Goal: Information Seeking & Learning: Learn about a topic

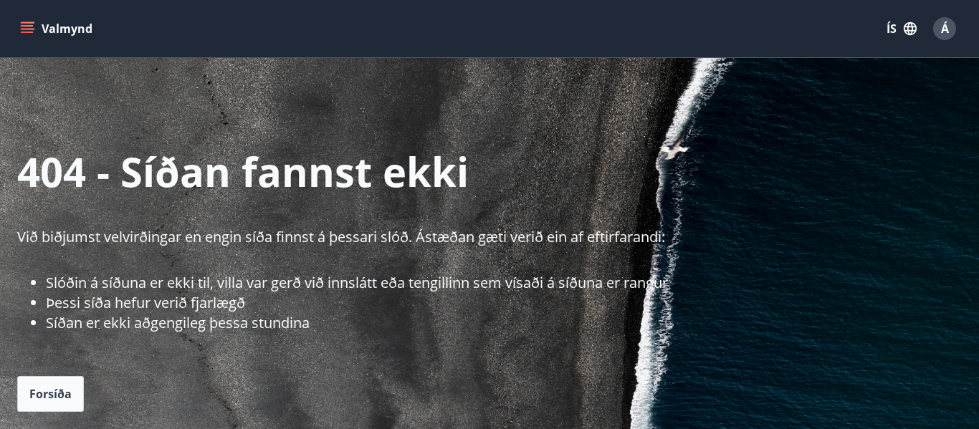
click at [57, 26] on button "Valmynd" at bounding box center [57, 29] width 81 height 26
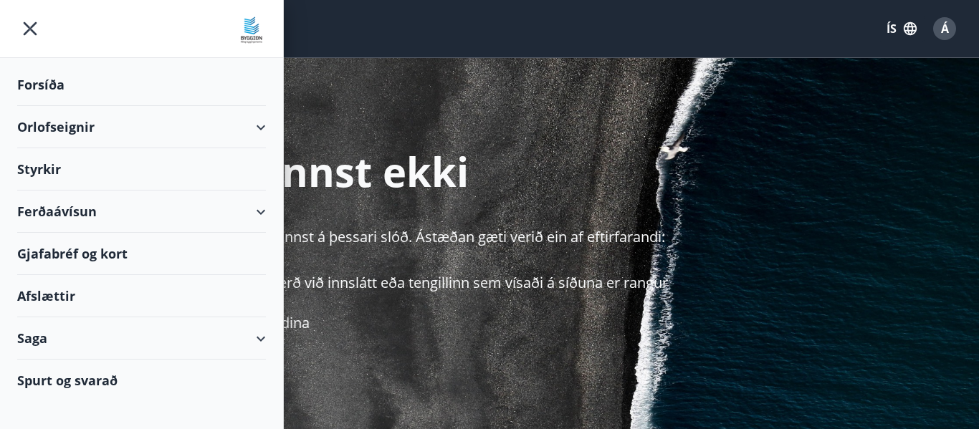
click at [44, 127] on div "Orlofseignir" at bounding box center [141, 127] width 249 height 42
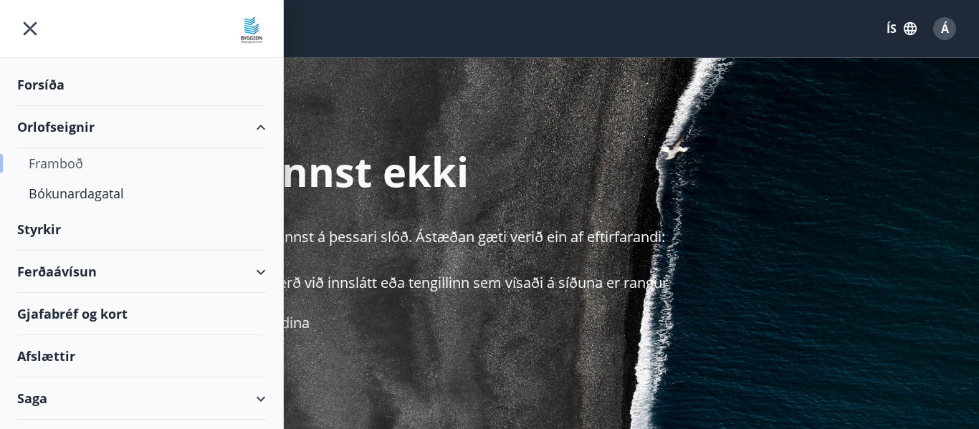
click at [41, 164] on div "Framboð" at bounding box center [142, 163] width 226 height 30
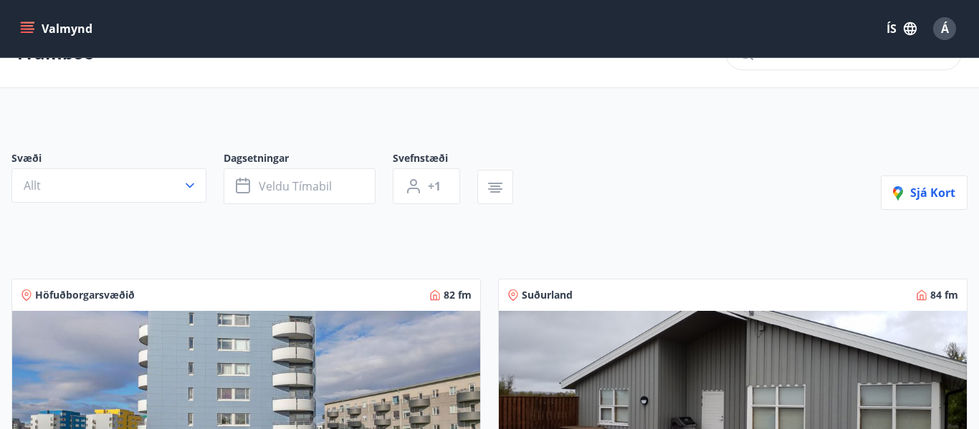
scroll to position [57, 0]
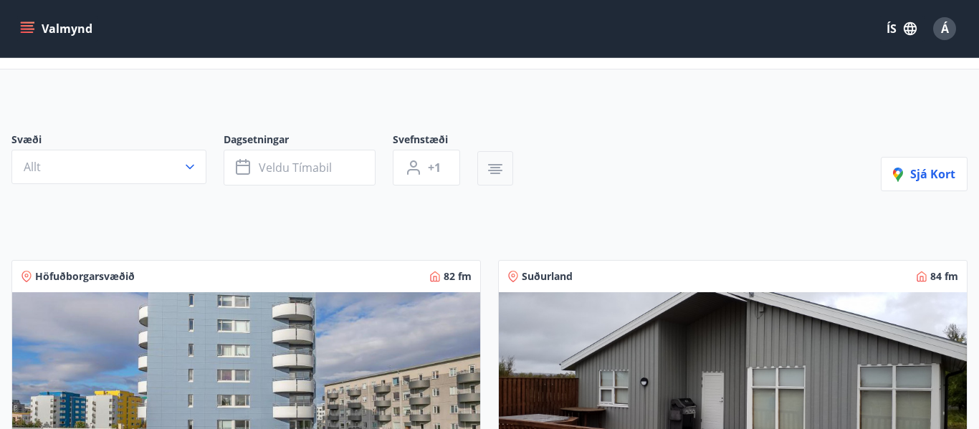
click at [497, 175] on icon "button" at bounding box center [495, 169] width 17 height 17
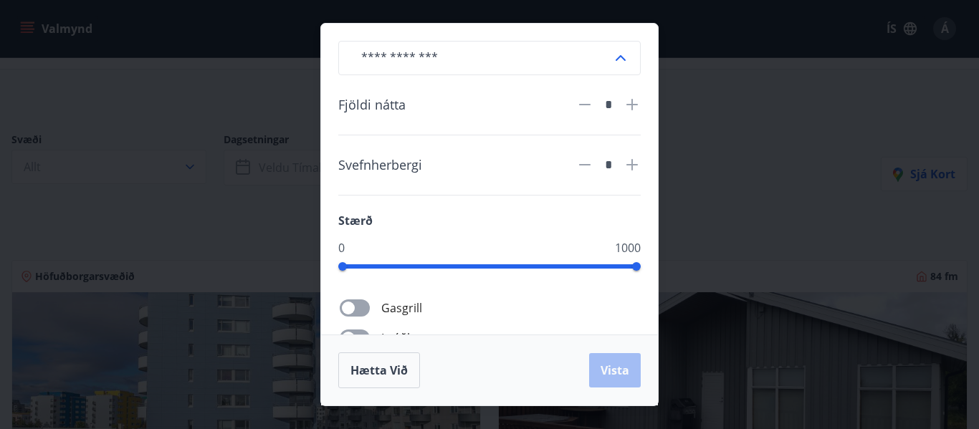
click at [652, 171] on div "​ Fjöldi nátta * Svefnherbergi * Stærð 0 1000 Gasgrill Þráðlaust net Uppþvottav…" at bounding box center [489, 179] width 337 height 311
drag, startPoint x: 653, startPoint y: 287, endPoint x: 655, endPoint y: 266, distance: 20.8
click at [655, 266] on div "​ Fjöldi nátta * Svefnherbergi * Stærð 0 1000 Gasgrill Þráðlaust net Uppþvottav…" at bounding box center [489, 179] width 337 height 311
click at [649, 282] on div "​ Fjöldi nátta * Svefnherbergi * Stærð 0 1000 Gasgrill Þráðlaust net Uppþvottav…" at bounding box center [489, 179] width 337 height 311
drag, startPoint x: 649, startPoint y: 282, endPoint x: 647, endPoint y: 195, distance: 86.8
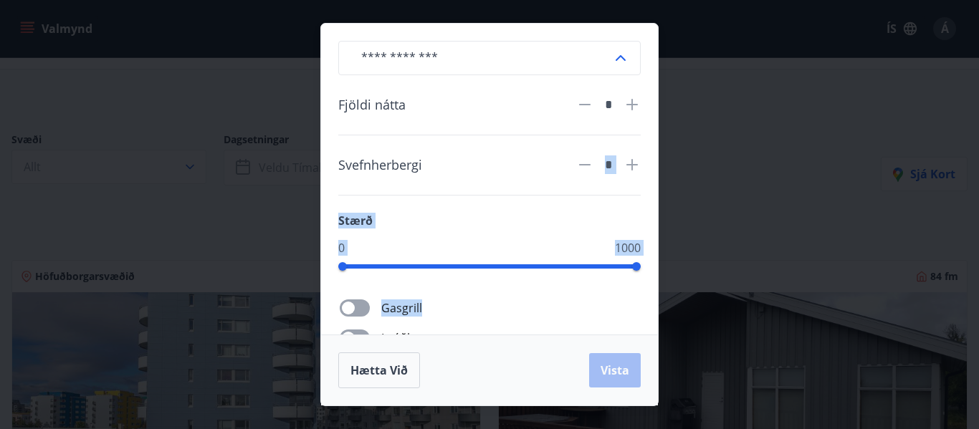
click at [647, 195] on div "​ Fjöldi nátta * Svefnherbergi * Stærð 0 1000 Gasgrill Þráðlaust net Uppþvottav…" at bounding box center [489, 179] width 337 height 311
click at [649, 208] on div "​ Fjöldi nátta * Svefnherbergi * Stærð 0 1000 Gasgrill Þráðlaust net Uppþvottav…" at bounding box center [489, 179] width 337 height 311
click at [261, 112] on div "​ Fjöldi nátta * Svefnherbergi * Stærð 0 1000 Gasgrill Þráðlaust net Uppþvottav…" at bounding box center [489, 214] width 979 height 429
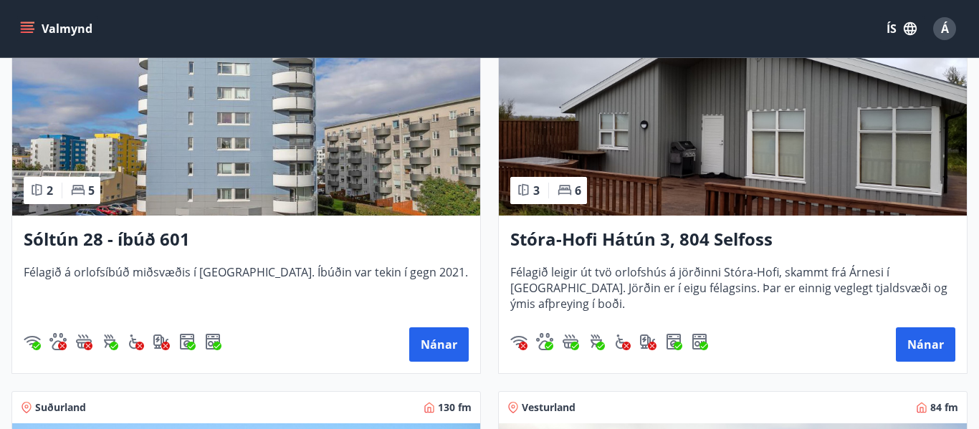
scroll to position [315, 0]
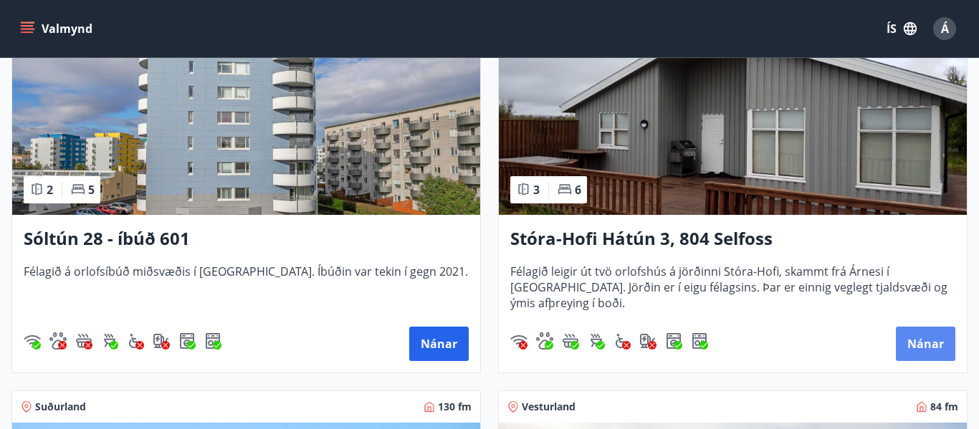
click at [927, 343] on button "Nánar" at bounding box center [926, 344] width 60 height 34
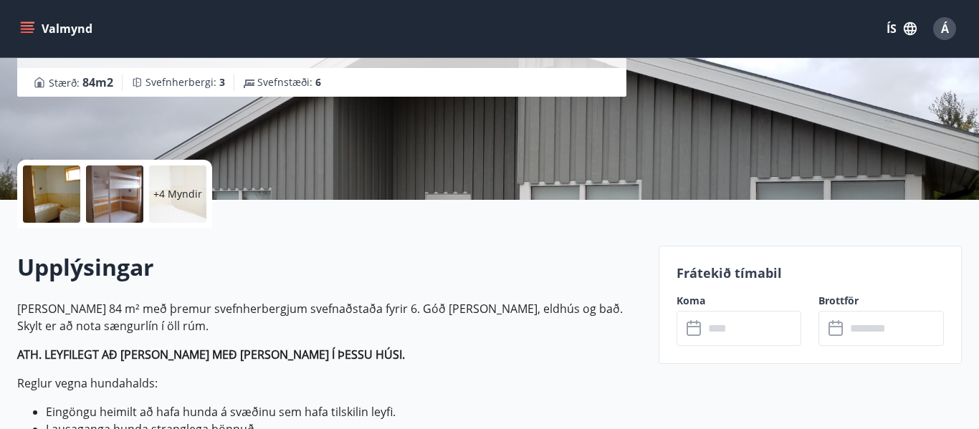
scroll to position [229, 0]
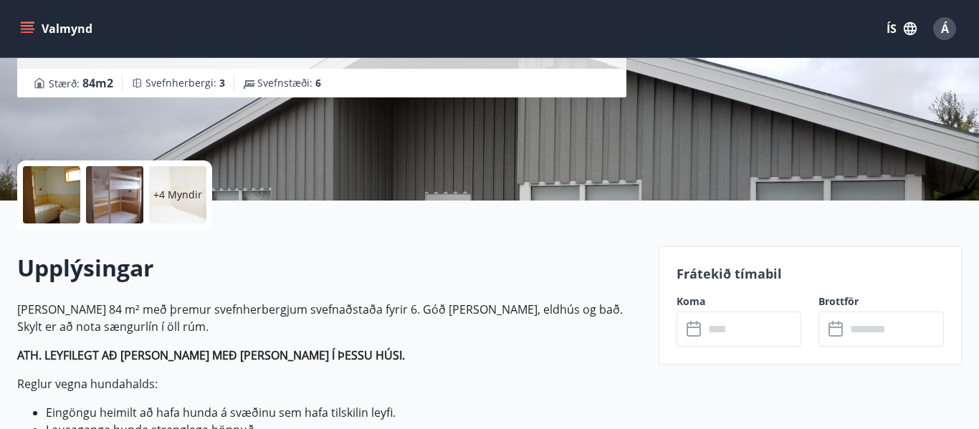
click at [103, 189] on div at bounding box center [114, 194] width 57 height 57
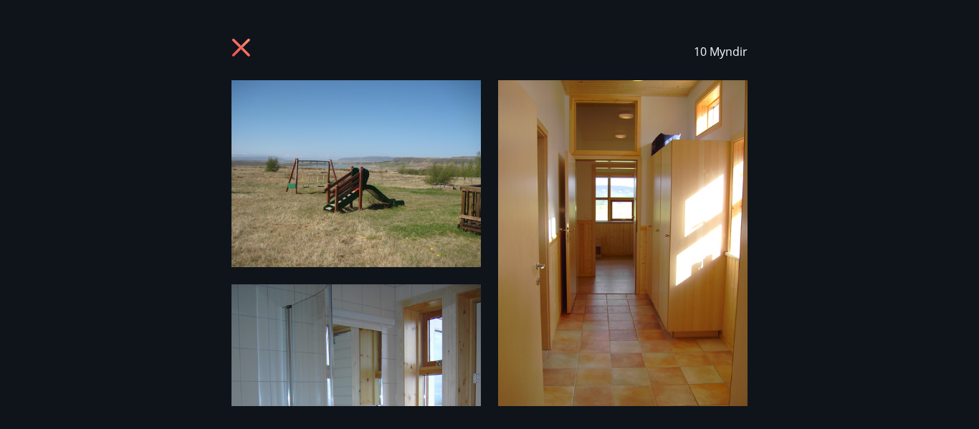
click at [864, 213] on div "10 Myndir" at bounding box center [489, 215] width 979 height 384
drag, startPoint x: 824, startPoint y: 221, endPoint x: 837, endPoint y: 109, distance: 112.5
click at [837, 109] on div "10 Myndir" at bounding box center [489, 215] width 979 height 384
click at [531, 176] on img at bounding box center [622, 246] width 249 height 333
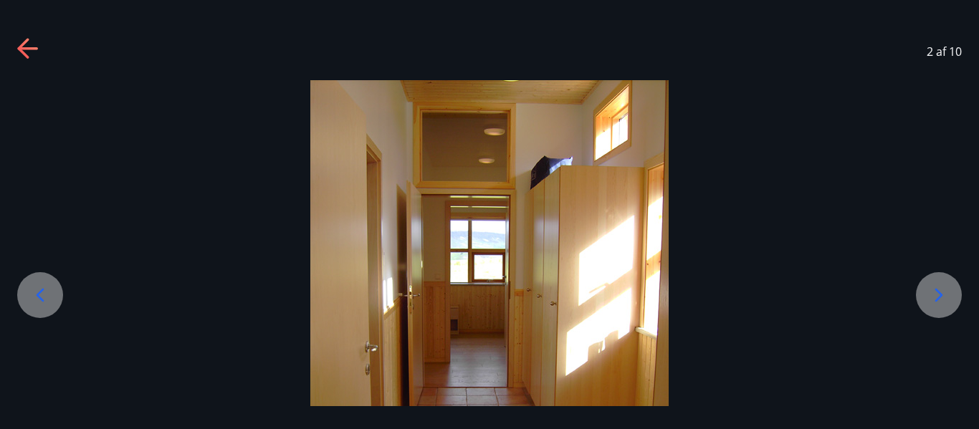
click at [942, 293] on icon at bounding box center [939, 295] width 23 height 23
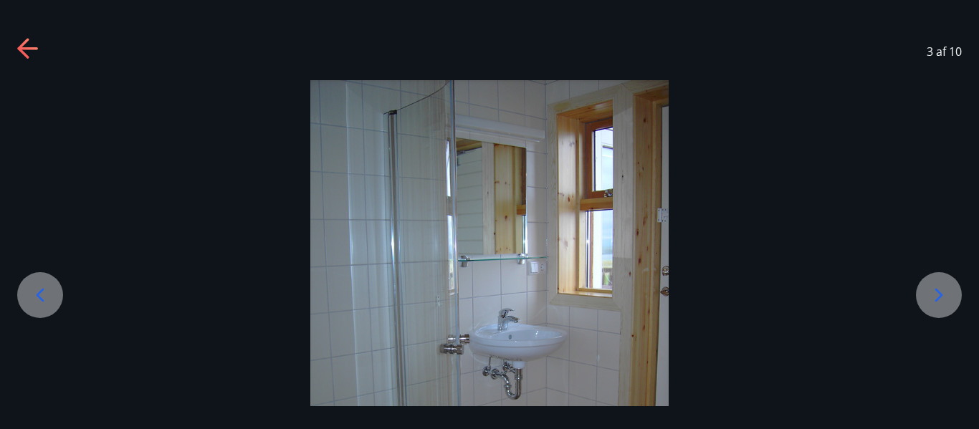
click at [941, 298] on icon at bounding box center [940, 295] width 8 height 14
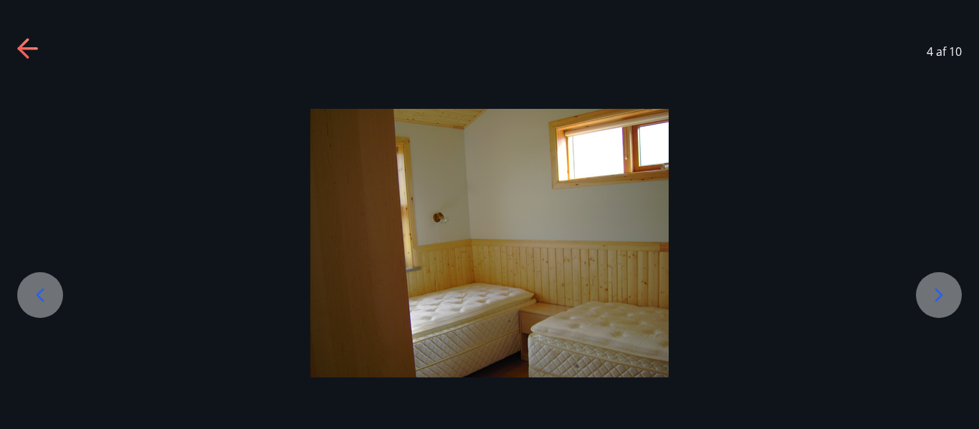
click at [939, 298] on icon at bounding box center [940, 295] width 8 height 14
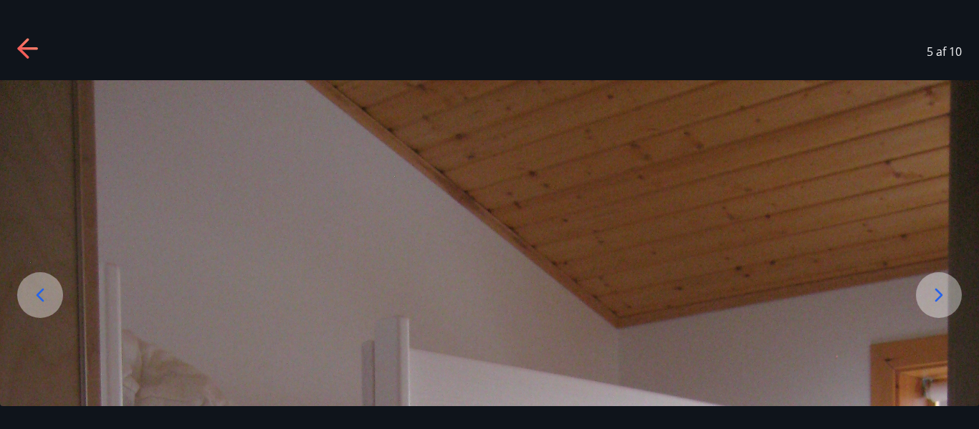
drag, startPoint x: 569, startPoint y: 277, endPoint x: 592, endPoint y: 151, distance: 129.0
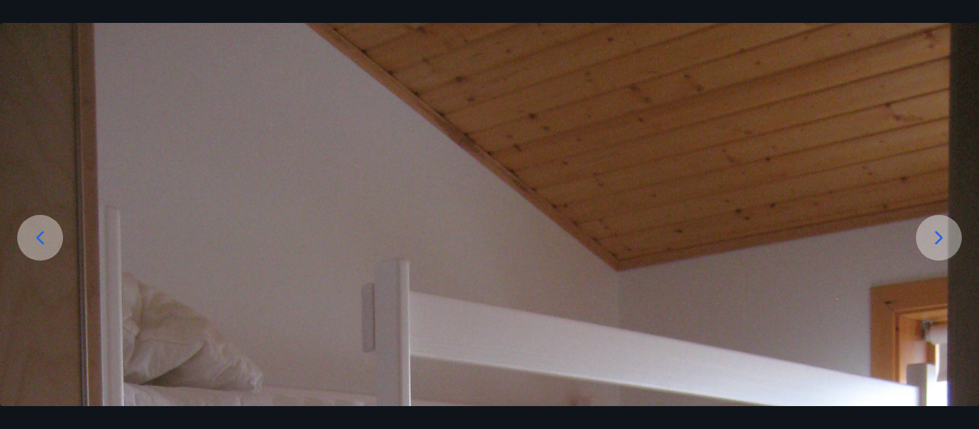
drag, startPoint x: 629, startPoint y: 346, endPoint x: 639, endPoint y: 270, distance: 76.6
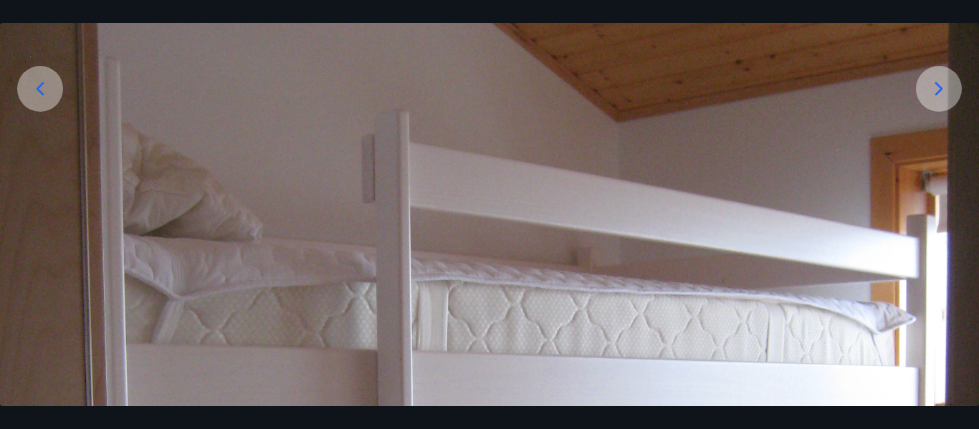
scroll to position [205, 0]
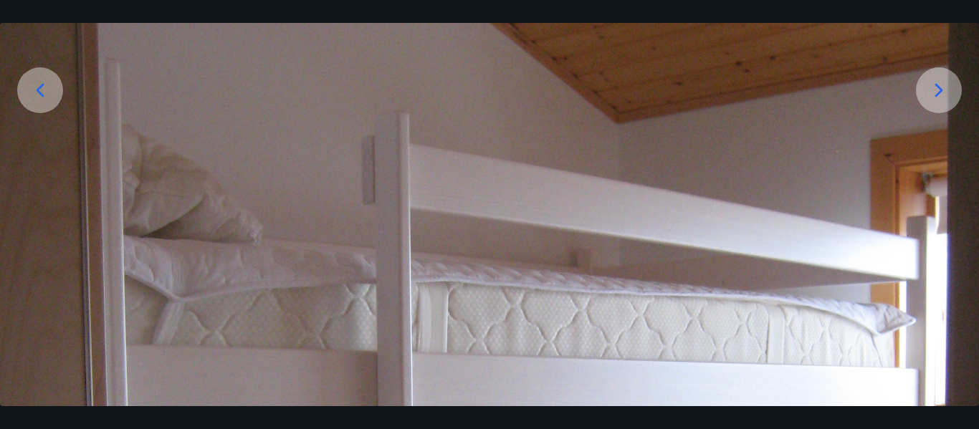
click at [936, 109] on div at bounding box center [939, 90] width 46 height 46
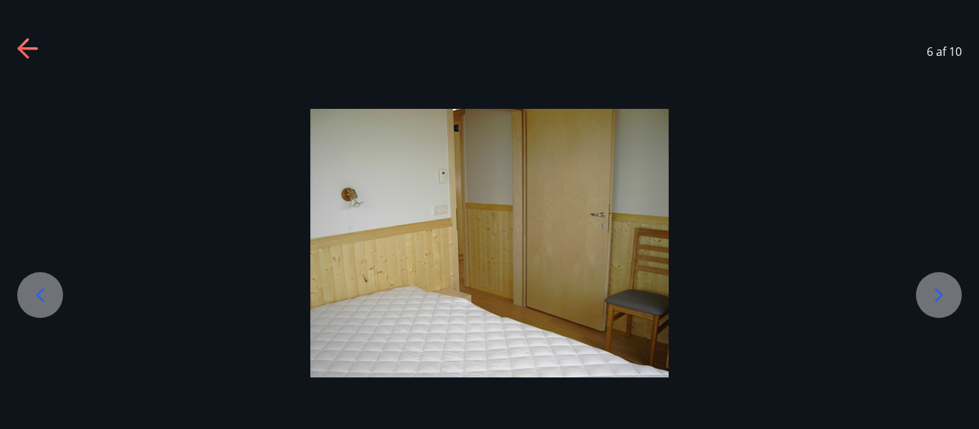
scroll to position [0, 0]
click at [936, 292] on icon at bounding box center [939, 295] width 23 height 23
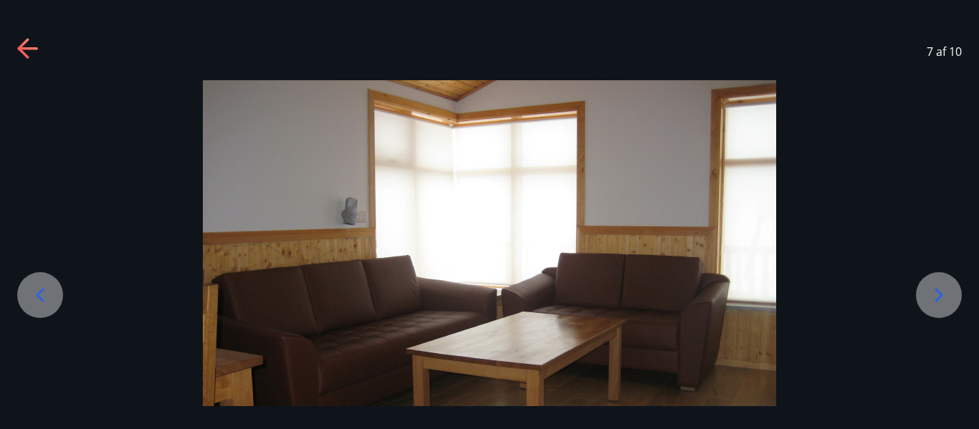
click at [936, 292] on icon at bounding box center [939, 295] width 23 height 23
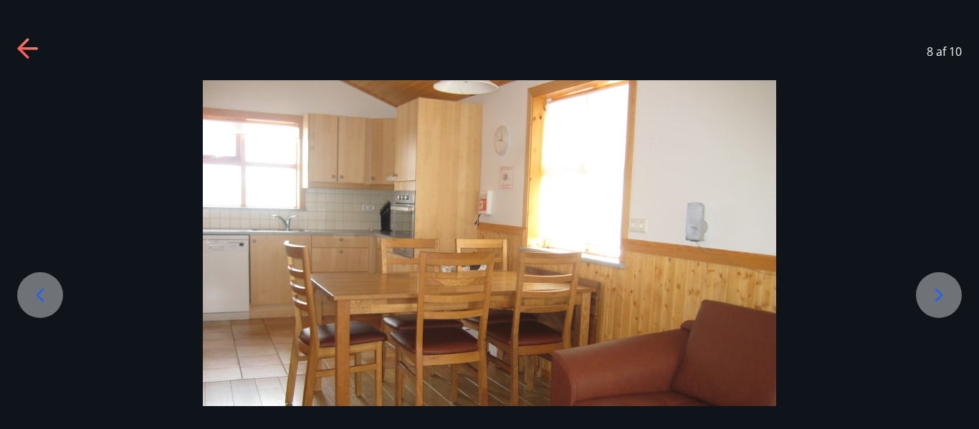
click at [936, 293] on icon at bounding box center [939, 295] width 23 height 23
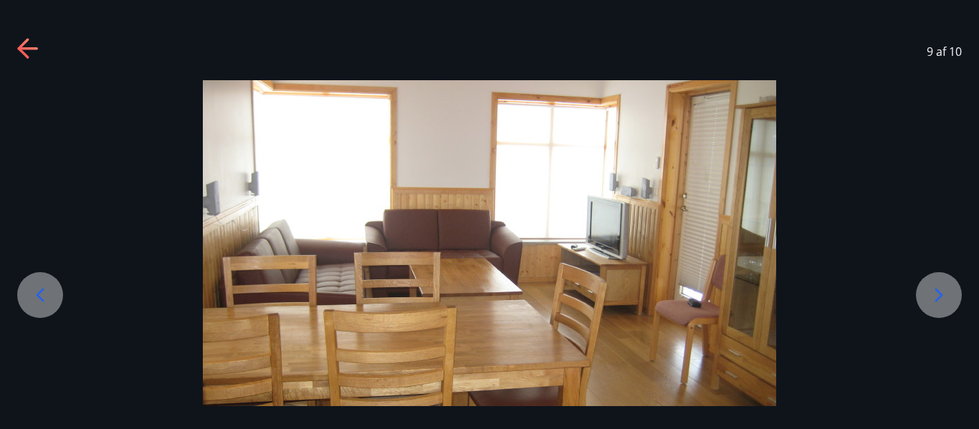
click at [936, 293] on icon at bounding box center [939, 295] width 23 height 23
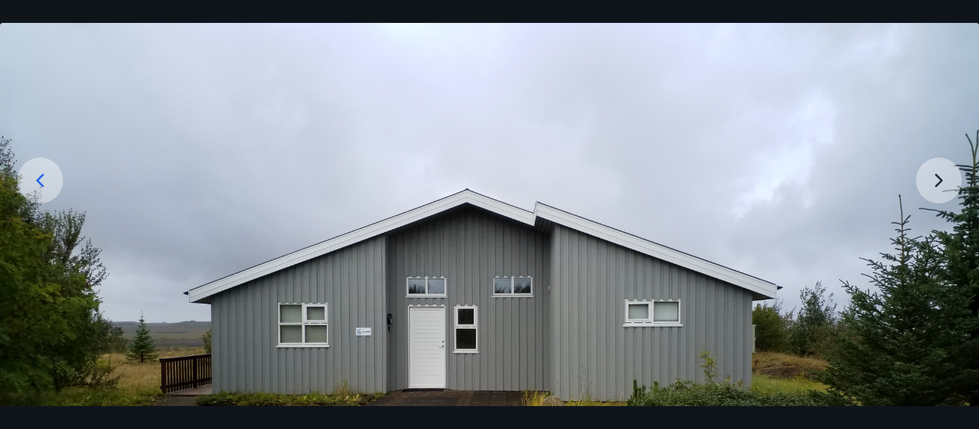
scroll to position [143, 0]
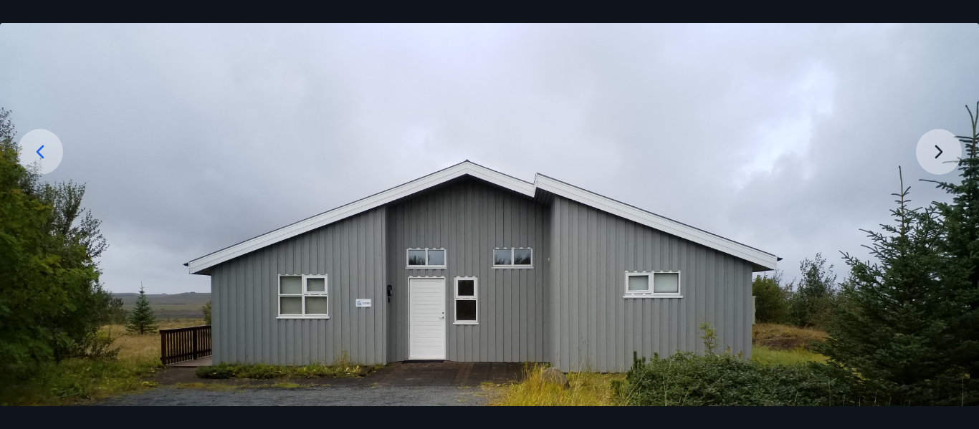
click at [933, 153] on img at bounding box center [489, 304] width 979 height 735
click at [939, 147] on img at bounding box center [489, 304] width 979 height 735
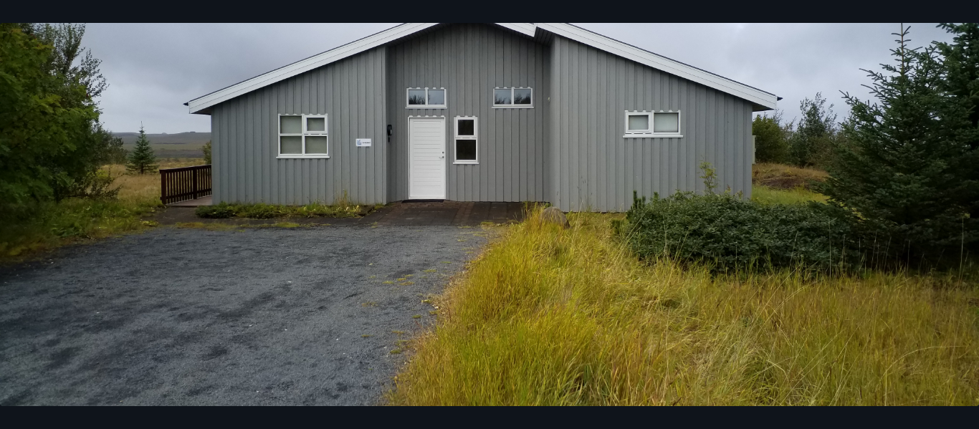
scroll to position [409, 0]
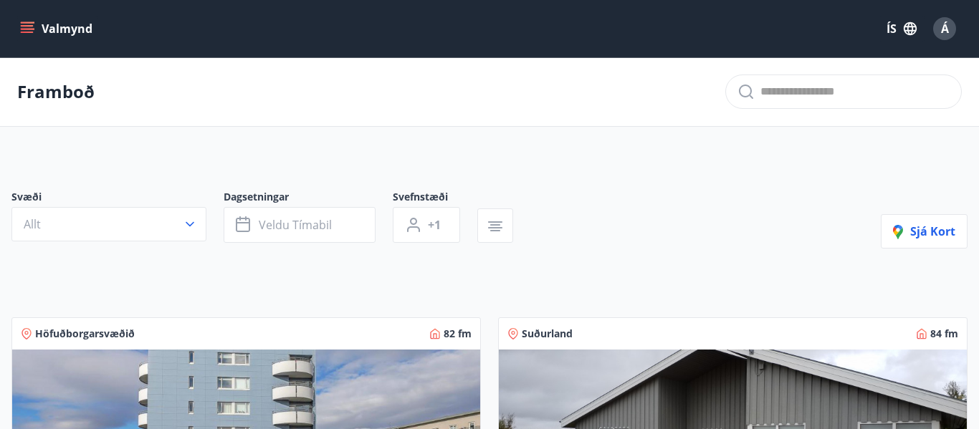
click at [25, 18] on button "Valmynd" at bounding box center [57, 29] width 81 height 26
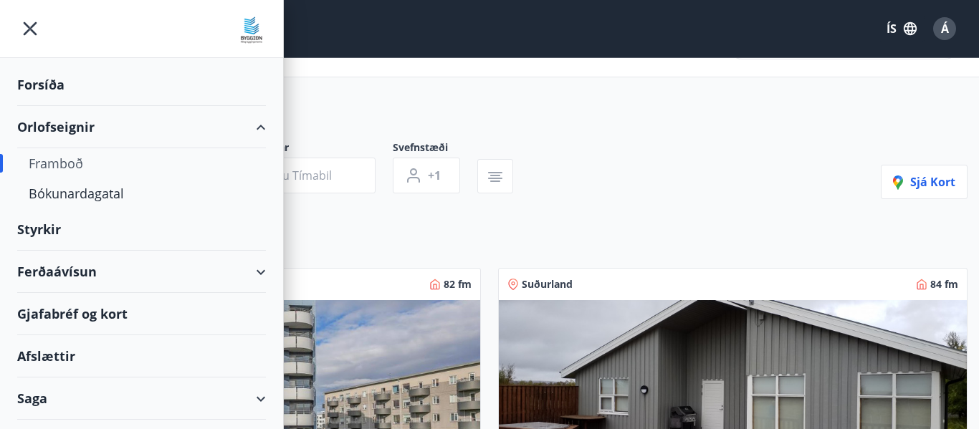
scroll to position [57, 0]
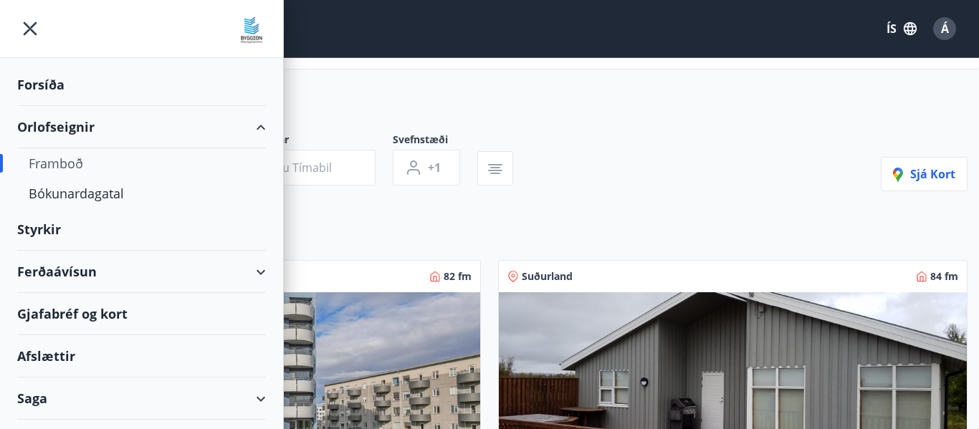
click at [60, 277] on div "Ferðaávísun" at bounding box center [141, 272] width 249 height 42
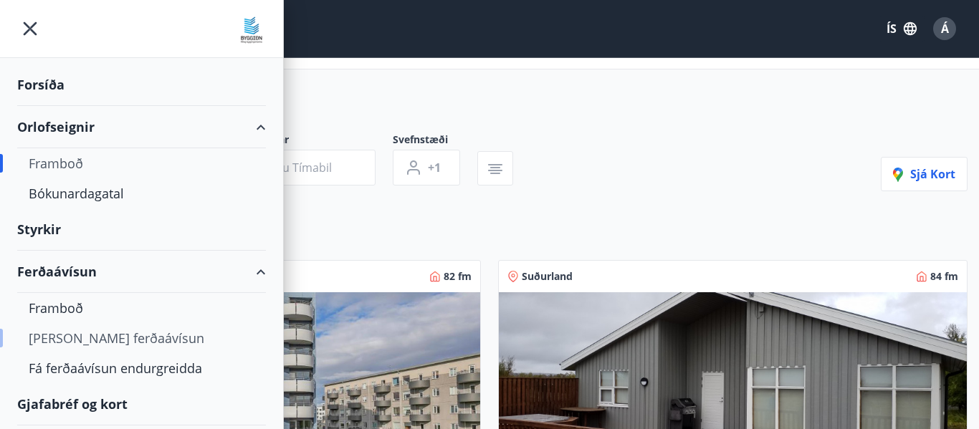
click at [79, 338] on div "[PERSON_NAME] ferðaávísun" at bounding box center [142, 338] width 226 height 30
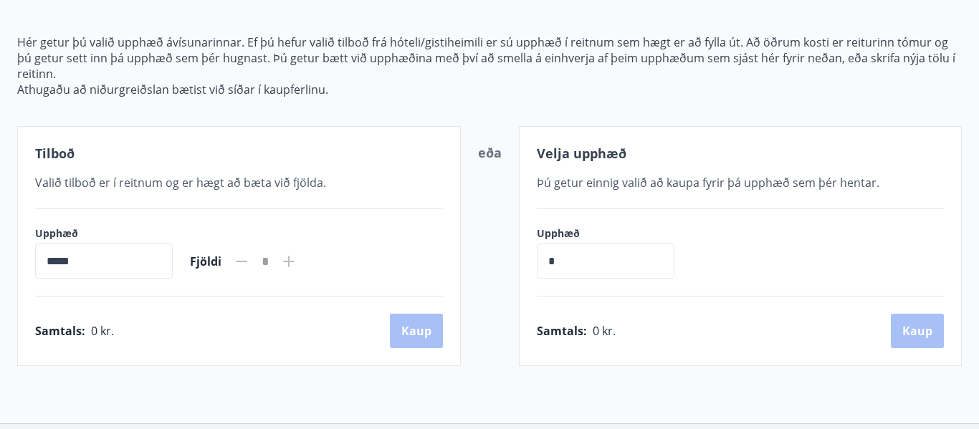
scroll to position [118, 0]
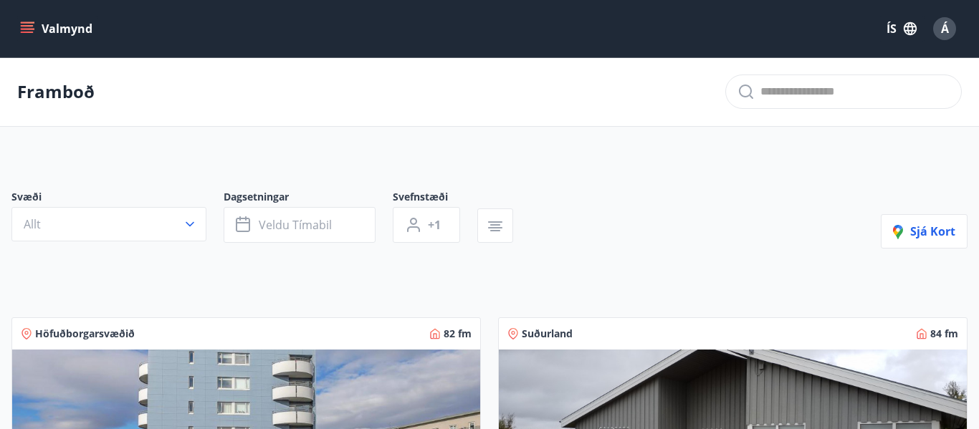
click at [42, 29] on button "Valmynd" at bounding box center [57, 29] width 81 height 26
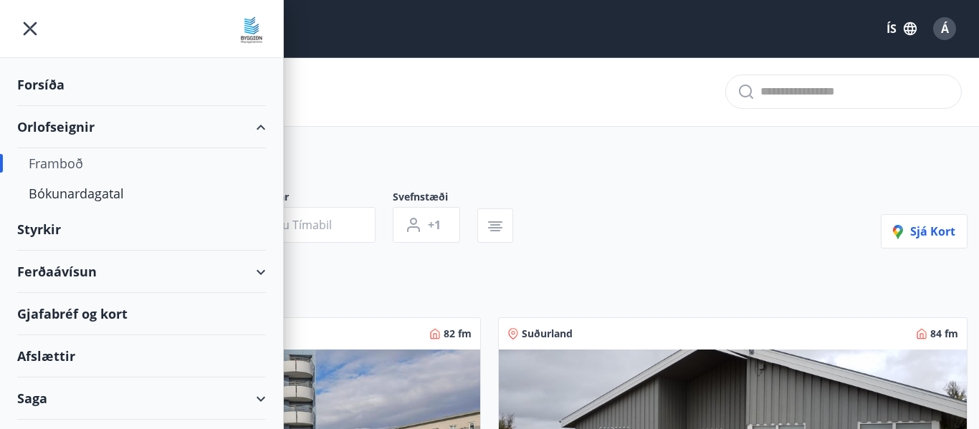
click at [31, 231] on div "Styrkir" at bounding box center [141, 230] width 249 height 42
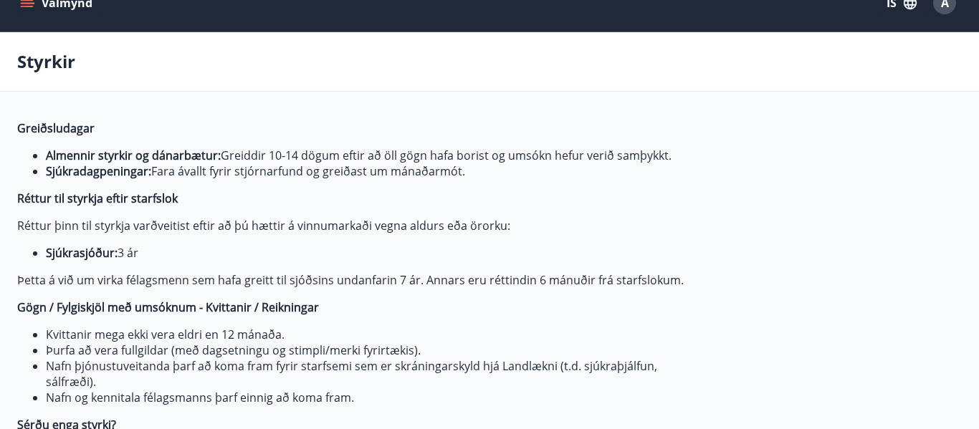
type input "***"
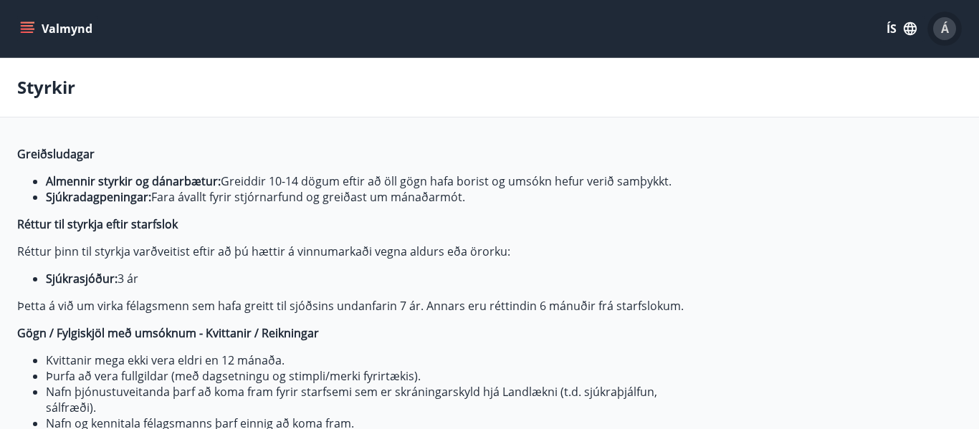
click at [944, 32] on span "Á" at bounding box center [945, 29] width 8 height 16
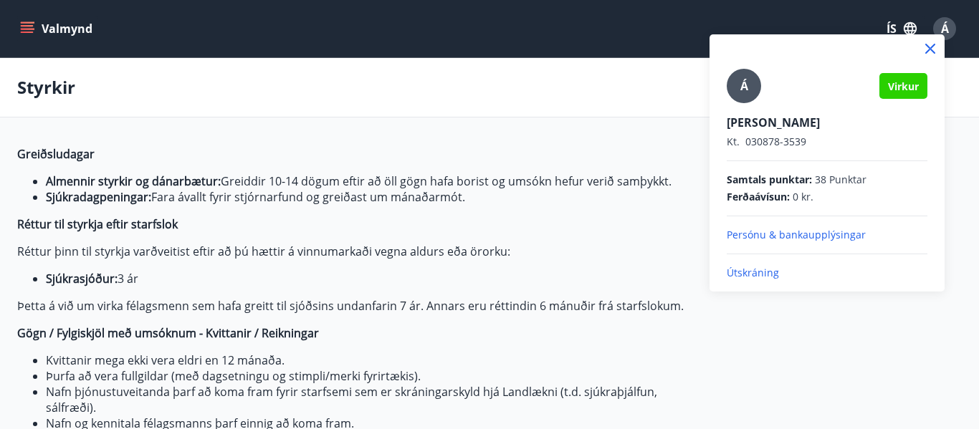
click at [754, 272] on p "Útskráning" at bounding box center [827, 273] width 201 height 14
